Goal: Task Accomplishment & Management: Manage account settings

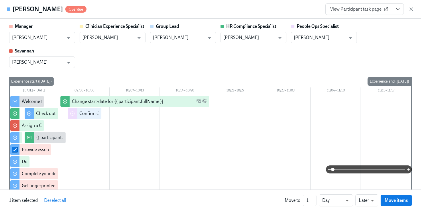
scroll to position [562, 0]
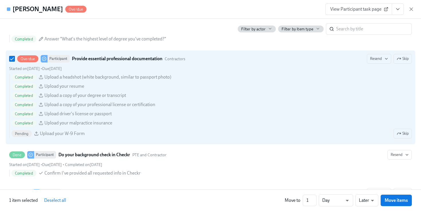
click at [17, 10] on h4 "Kristian McCalop" at bounding box center [38, 9] width 50 height 9
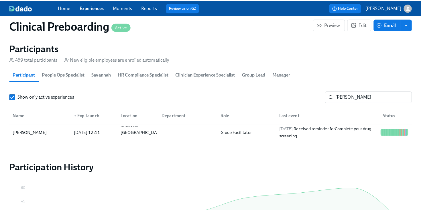
scroll to position [0, 7564]
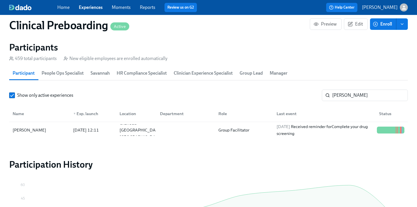
click at [18, 3] on div "Home Experiences Moments Reports Review us on G2 Help Center Paige White" at bounding box center [208, 7] width 417 height 15
click at [356, 93] on input "kristian" at bounding box center [370, 94] width 76 height 11
drag, startPoint x: 355, startPoint y: 93, endPoint x: 282, endPoint y: 81, distance: 74.5
click at [287, 82] on section "Participants 459 total participants New eligible employees are enrolled automat…" at bounding box center [208, 91] width 399 height 99
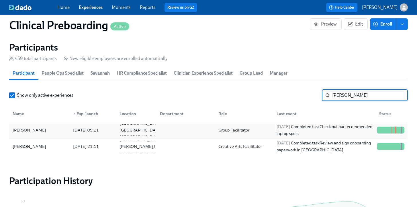
click at [389, 129] on div at bounding box center [388, 129] width 1 height 7
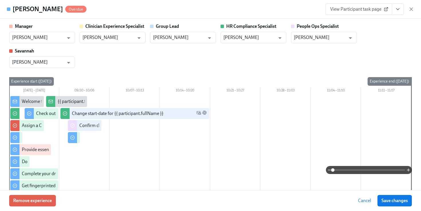
click at [400, 11] on icon "View task page" at bounding box center [398, 9] width 6 height 6
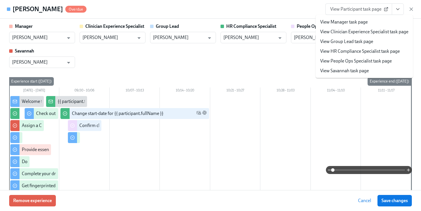
click at [358, 57] on li "View People Ops Specialist task page" at bounding box center [364, 61] width 97 height 10
click at [357, 59] on link "View People Ops Specialist task page" at bounding box center [356, 61] width 72 height 6
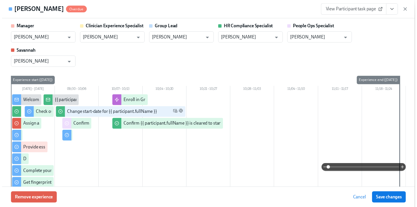
scroll to position [0, 7025]
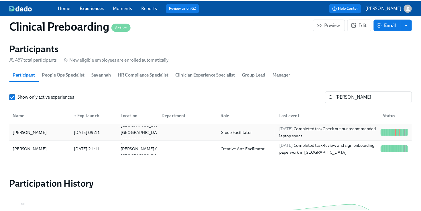
scroll to position [0, 7020]
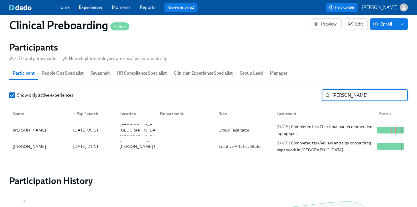
drag, startPoint x: 353, startPoint y: 95, endPoint x: 262, endPoint y: 87, distance: 91.8
click at [273, 87] on section "Participants 457 total participants New eligible employees are enrolled automat…" at bounding box center [208, 99] width 399 height 115
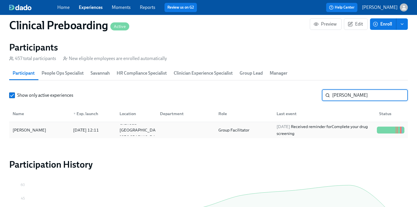
click at [367, 134] on div "2025/10/06 Received reminder for Complete your drug screening" at bounding box center [324, 130] width 100 height 14
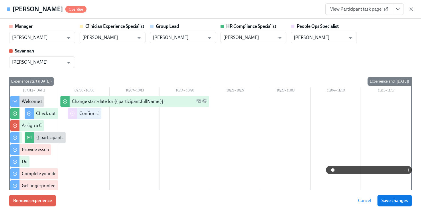
click at [403, 11] on button "View task page" at bounding box center [398, 8] width 12 height 11
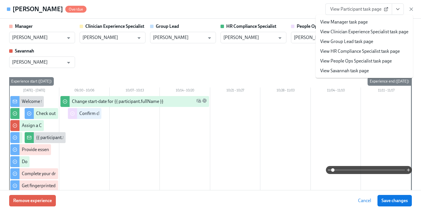
click at [355, 61] on link "View People Ops Specialist task page" at bounding box center [356, 61] width 72 height 6
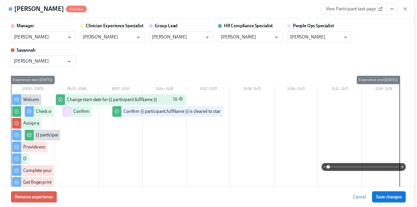
scroll to position [0, 7025]
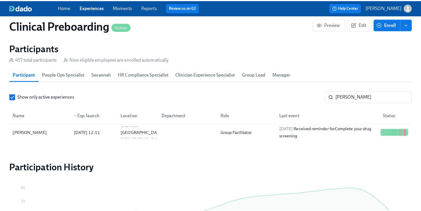
scroll to position [0, 7020]
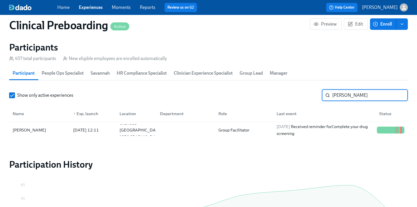
drag, startPoint x: 343, startPoint y: 91, endPoint x: 182, endPoint y: 87, distance: 160.9
click at [217, 81] on section "Participants 457 total participants New eligible employees are enrolled automat…" at bounding box center [208, 91] width 399 height 99
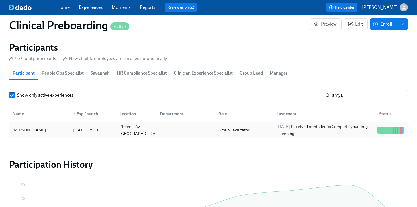
click at [389, 130] on div at bounding box center [388, 129] width 1 height 7
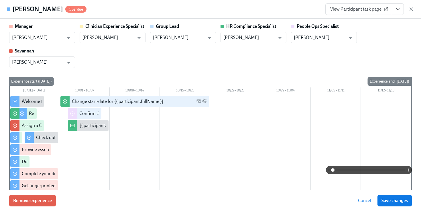
click at [401, 7] on button "View task page" at bounding box center [398, 8] width 12 height 11
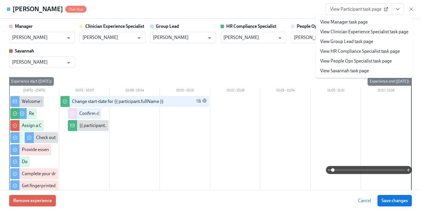
click at [360, 59] on link "View People Ops Specialist task page" at bounding box center [356, 61] width 72 height 6
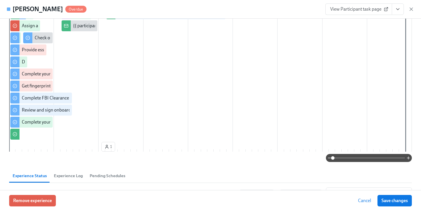
scroll to position [103, 0]
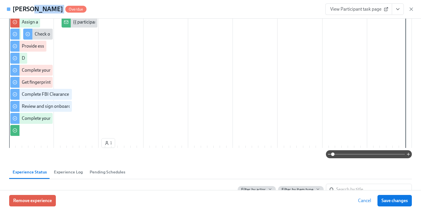
drag, startPoint x: 39, startPoint y: 10, endPoint x: 26, endPoint y: 11, distance: 13.3
click at [26, 12] on div "Amya Orr Overdue" at bounding box center [50, 9] width 74 height 9
click at [24, 11] on h4 "Amya Orr" at bounding box center [38, 9] width 50 height 9
click at [9, 9] on div at bounding box center [8, 8] width 3 height 3
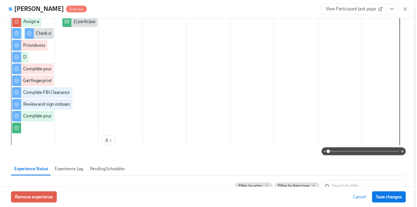
scroll to position [0, 0]
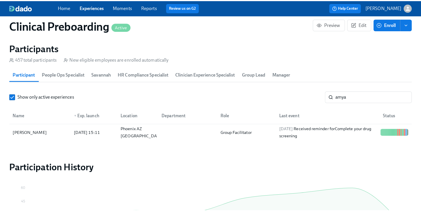
scroll to position [0, 7020]
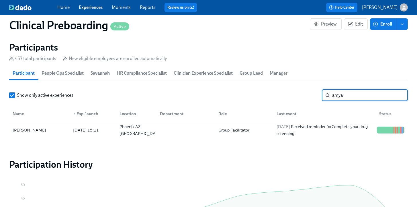
drag, startPoint x: 343, startPoint y: 98, endPoint x: 287, endPoint y: 93, distance: 56.8
click at [294, 92] on div "Show only active experiences amya ​" at bounding box center [208, 94] width 399 height 11
click at [384, 133] on div at bounding box center [384, 129] width 1 height 7
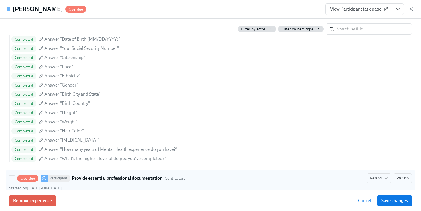
scroll to position [580, 0]
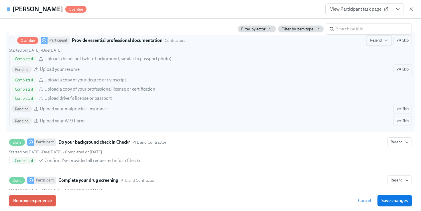
click at [375, 43] on span "Resend" at bounding box center [379, 41] width 18 height 6
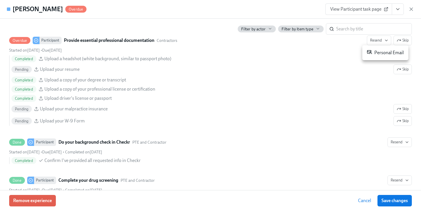
click at [375, 51] on div "Personal Email" at bounding box center [385, 52] width 37 height 7
click at [398, 10] on div at bounding box center [210, 105] width 421 height 211
click at [398, 8] on icon "View task page" at bounding box center [398, 9] width 6 height 6
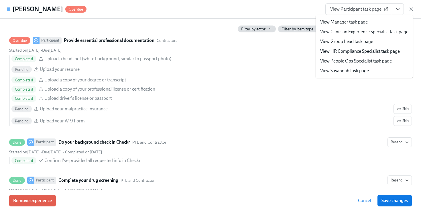
click at [360, 62] on link "View People Ops Specialist task page" at bounding box center [356, 61] width 72 height 6
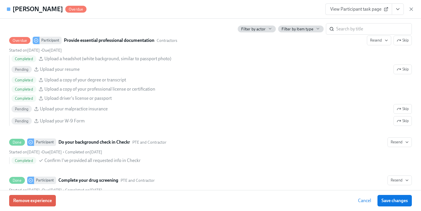
scroll to position [0, 7025]
click at [18, 10] on h4 "[PERSON_NAME]" at bounding box center [38, 9] width 50 height 9
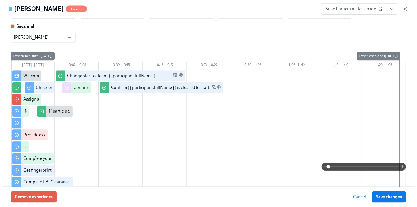
scroll to position [0, 0]
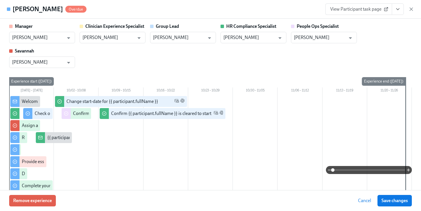
click at [15, 6] on h4 "[PERSON_NAME]" at bounding box center [38, 9] width 50 height 9
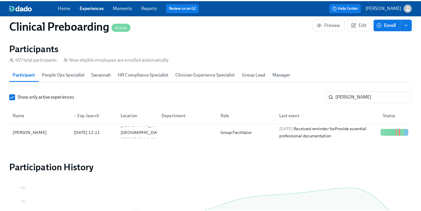
scroll to position [0, 7020]
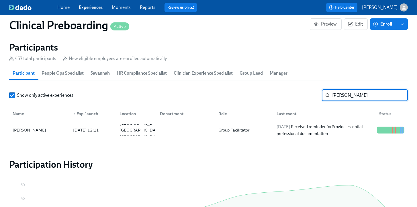
drag, startPoint x: 352, startPoint y: 95, endPoint x: 258, endPoint y: 74, distance: 96.1
click at [262, 75] on section "Participants 457 total participants New eligible employees are enrolled automat…" at bounding box center [208, 91] width 399 height 99
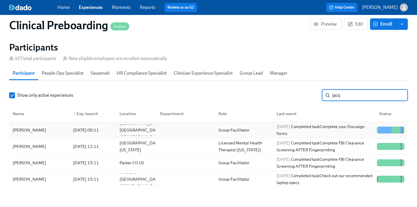
type input "jacq"
click at [398, 131] on div at bounding box center [398, 129] width 1 height 7
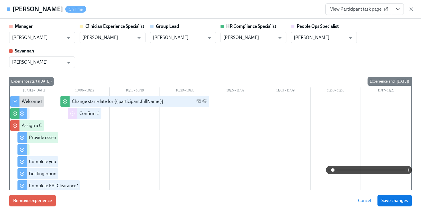
click at [402, 11] on button "View task page" at bounding box center [398, 8] width 12 height 11
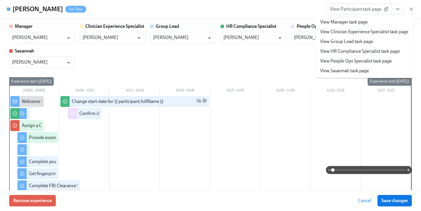
click at [358, 60] on link "View People Ops Specialist task page" at bounding box center [356, 61] width 72 height 6
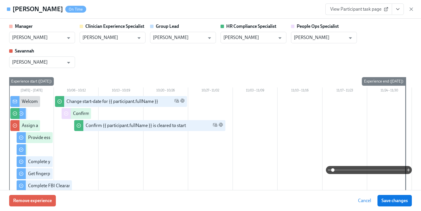
scroll to position [0, 7025]
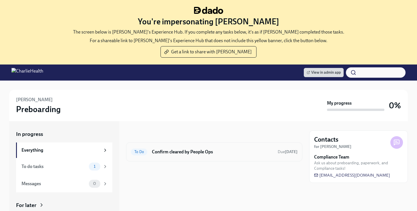
click at [192, 155] on h6 "Confirm cleared by People Ops" at bounding box center [212, 152] width 121 height 6
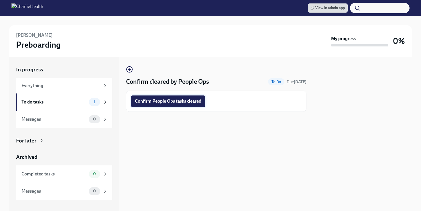
click at [174, 101] on span "Confirm People Ops tasks cleared" at bounding box center [168, 101] width 67 height 6
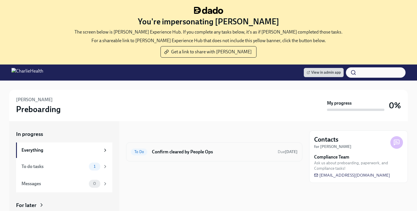
click at [196, 154] on h6 "Confirm cleared by People Ops" at bounding box center [212, 152] width 121 height 6
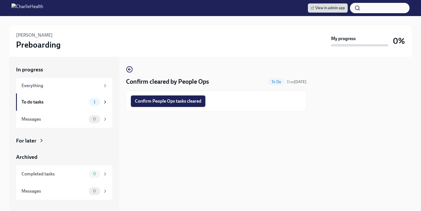
click at [175, 102] on span "Confirm People Ops tasks cleared" at bounding box center [168, 101] width 67 height 6
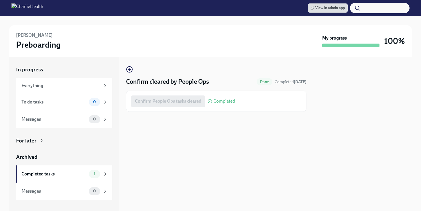
click at [22, 8] on img at bounding box center [27, 7] width 32 height 9
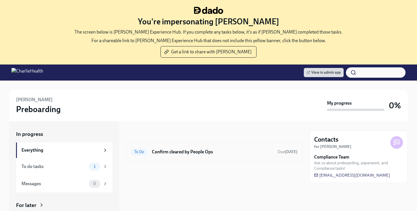
click at [194, 149] on h6 "Confirm cleared by People Ops" at bounding box center [212, 152] width 121 height 6
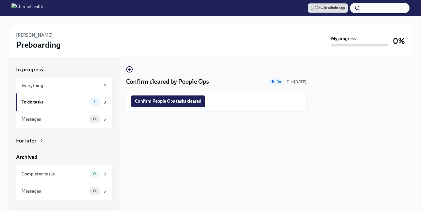
click at [178, 95] on div "Confirm People Ops tasks cleared" at bounding box center [216, 101] width 181 height 21
click at [179, 101] on span "Confirm People Ops tasks cleared" at bounding box center [168, 101] width 67 height 6
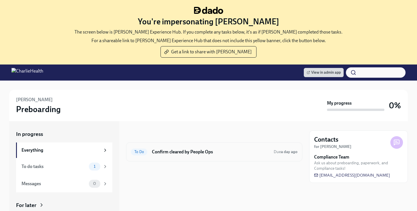
click at [148, 155] on div "To Do Confirm cleared by People Ops Due a day ago" at bounding box center [214, 151] width 167 height 9
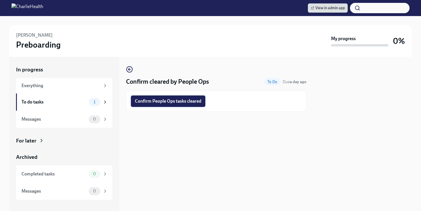
click at [168, 96] on button "Confirm People Ops tasks cleared" at bounding box center [168, 100] width 75 height 11
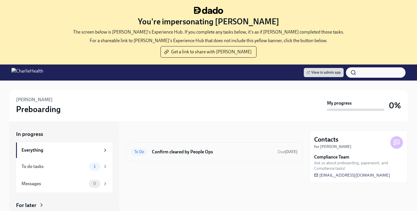
click at [200, 148] on div "To Do Confirm cleared by People Ops Due in 2 days" at bounding box center [214, 151] width 167 height 9
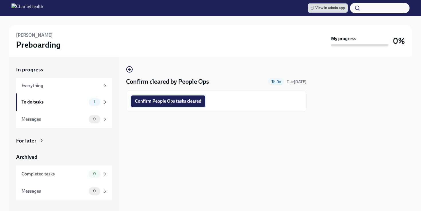
click at [180, 99] on span "Confirm People Ops tasks cleared" at bounding box center [168, 101] width 67 height 6
